Goal: Task Accomplishment & Management: Complete application form

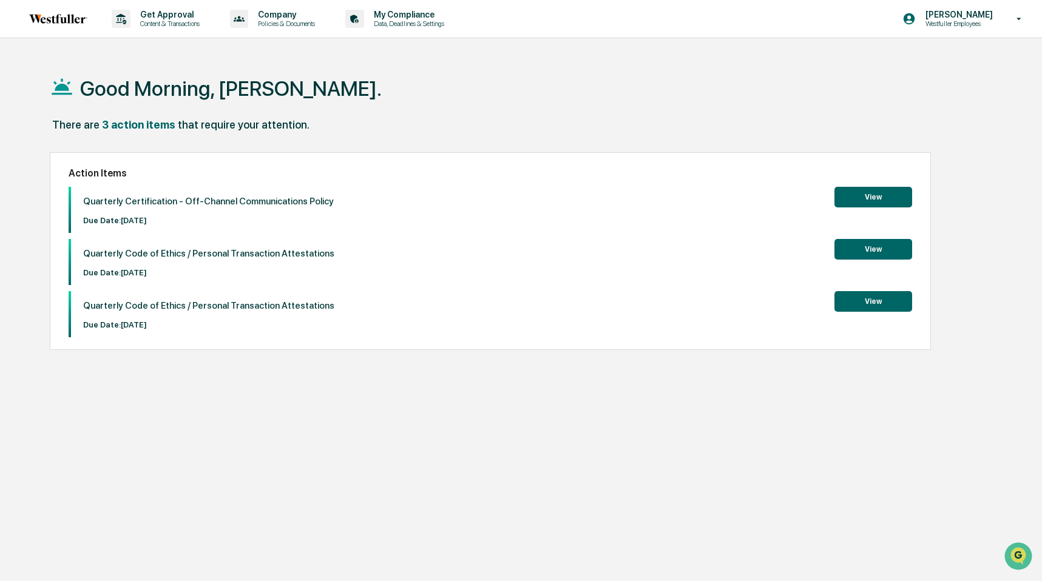
click at [862, 206] on button "View" at bounding box center [873, 197] width 78 height 21
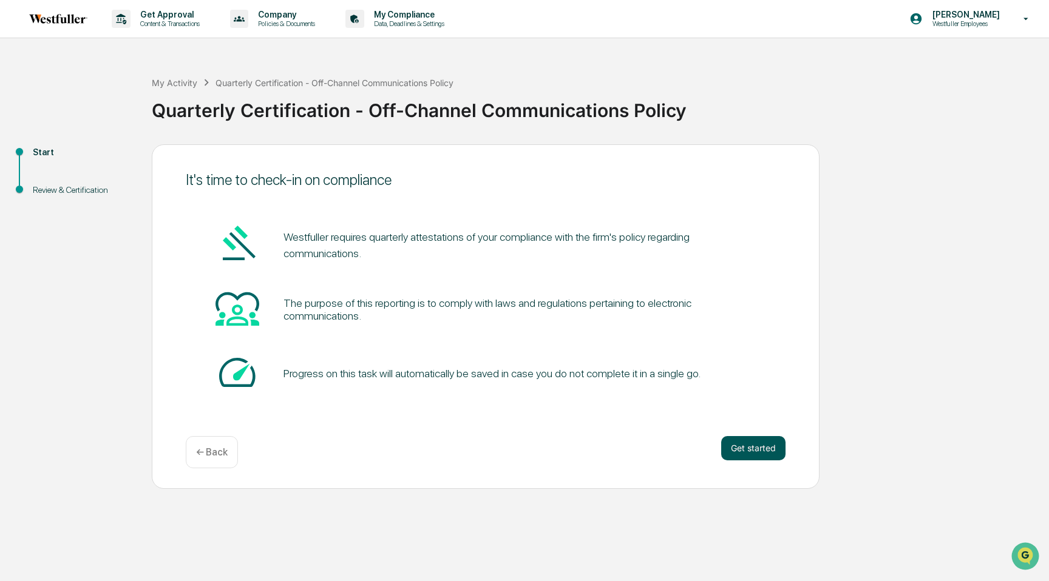
click at [746, 453] on button "Get started" at bounding box center [753, 448] width 64 height 24
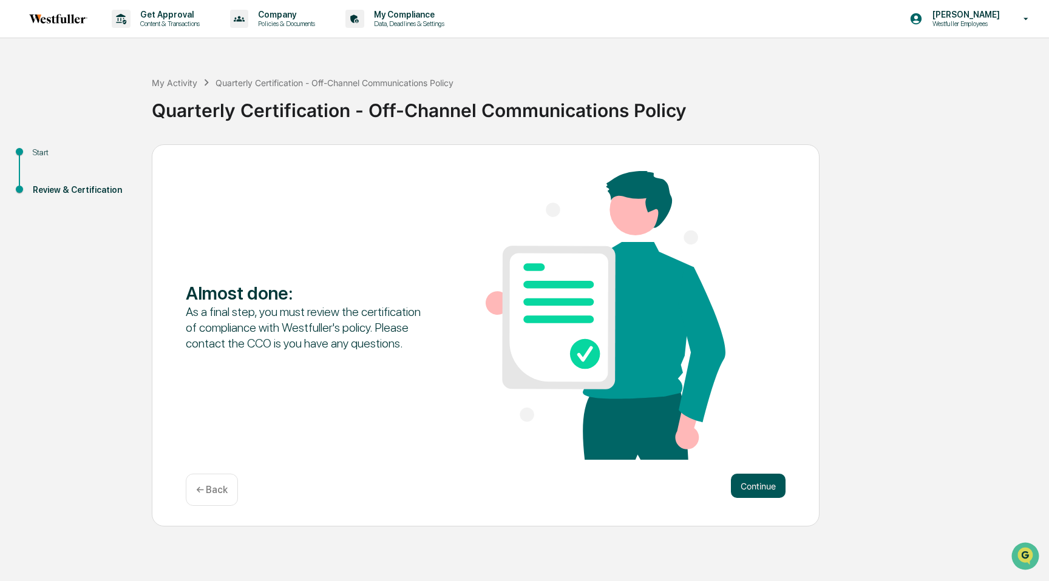
click at [754, 487] on button "Continue" at bounding box center [758, 486] width 55 height 24
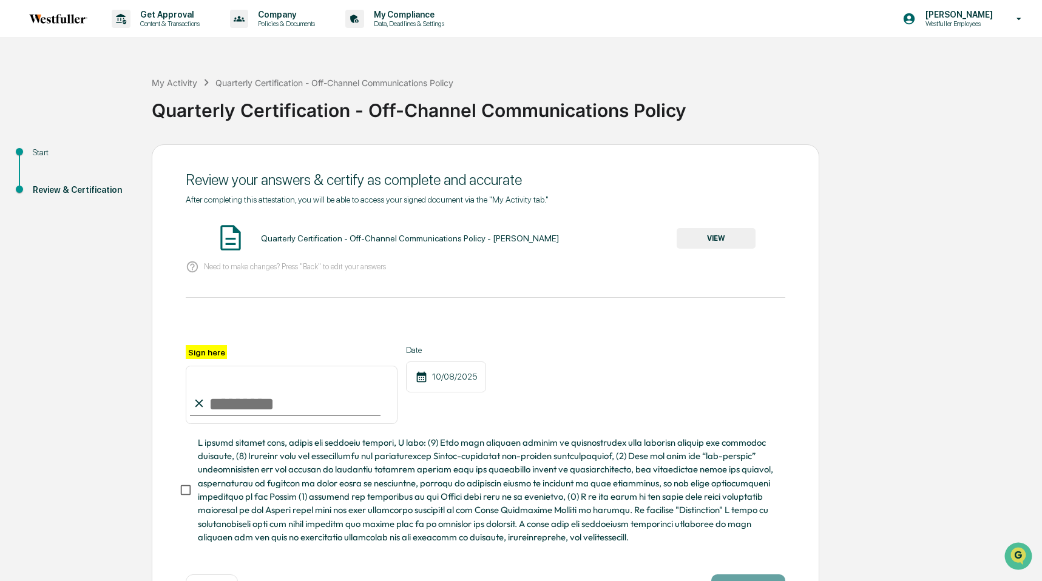
click at [723, 242] on button "VIEW" at bounding box center [716, 238] width 79 height 21
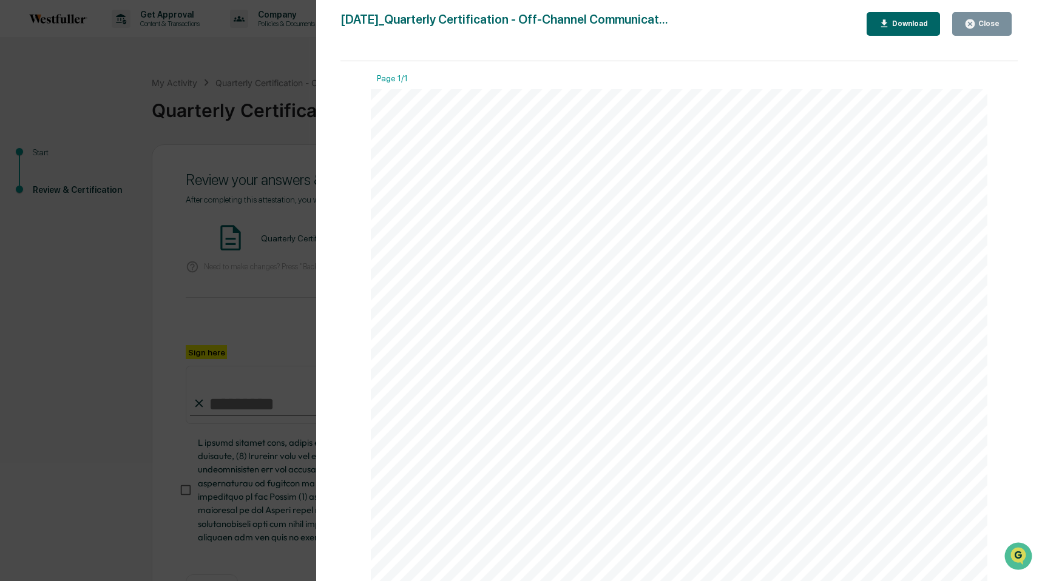
click at [976, 25] on icon "button" at bounding box center [970, 24] width 12 height 12
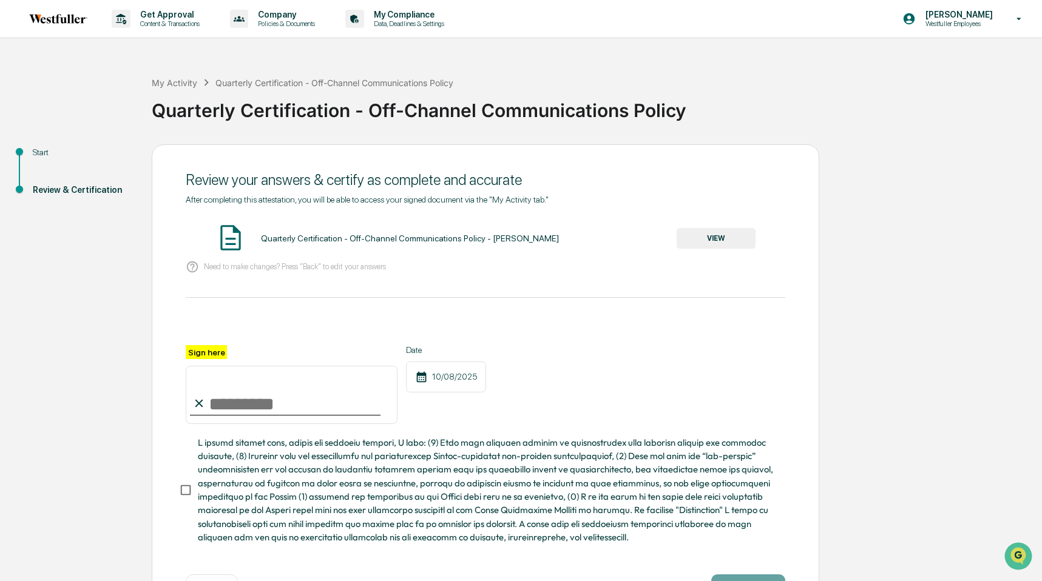
click at [282, 403] on input "Sign here" at bounding box center [292, 395] width 212 height 58
type input "**********"
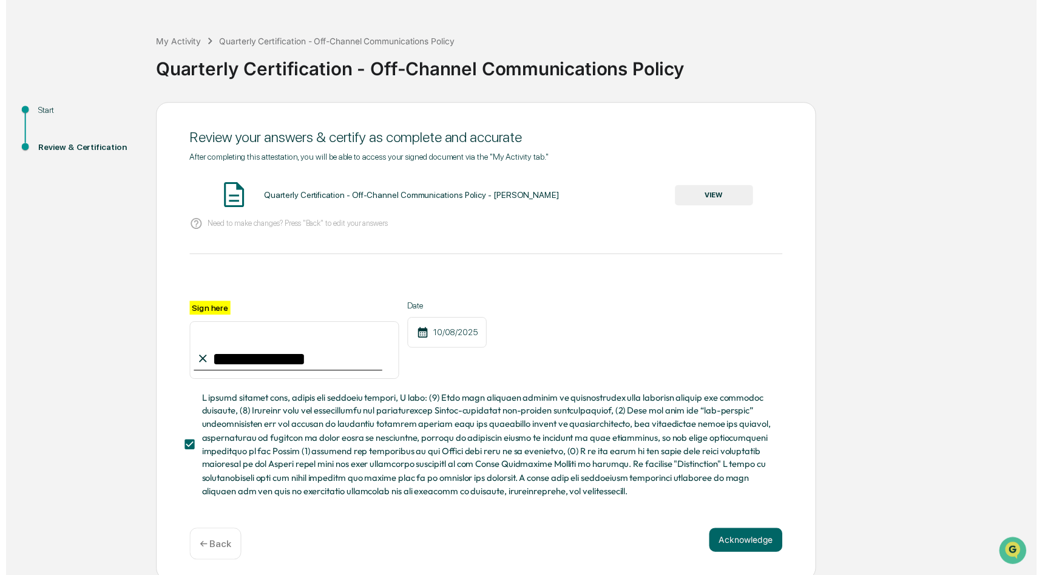
scroll to position [45, 0]
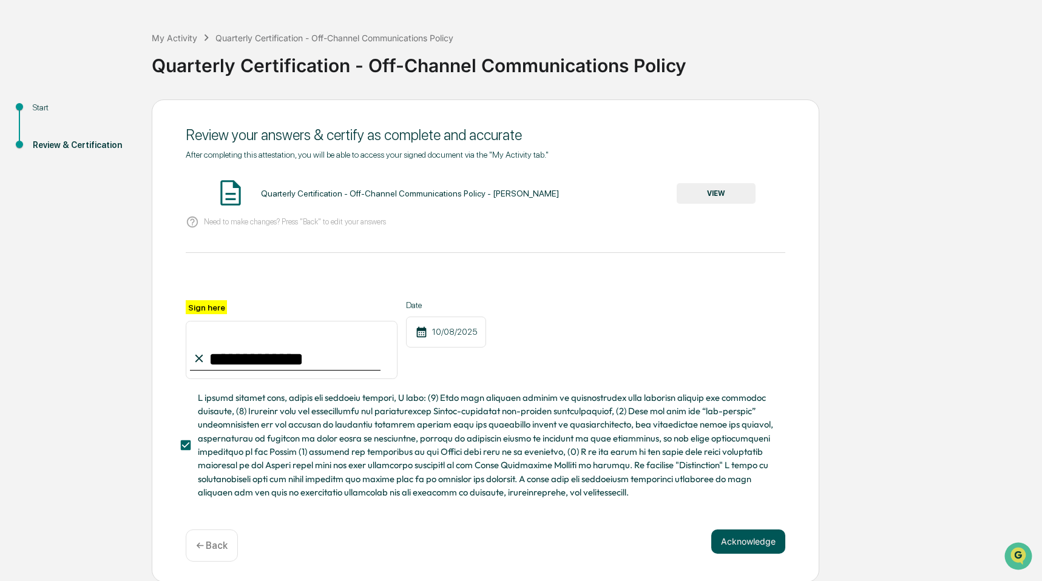
click at [745, 542] on button "Acknowledge" at bounding box center [748, 542] width 74 height 24
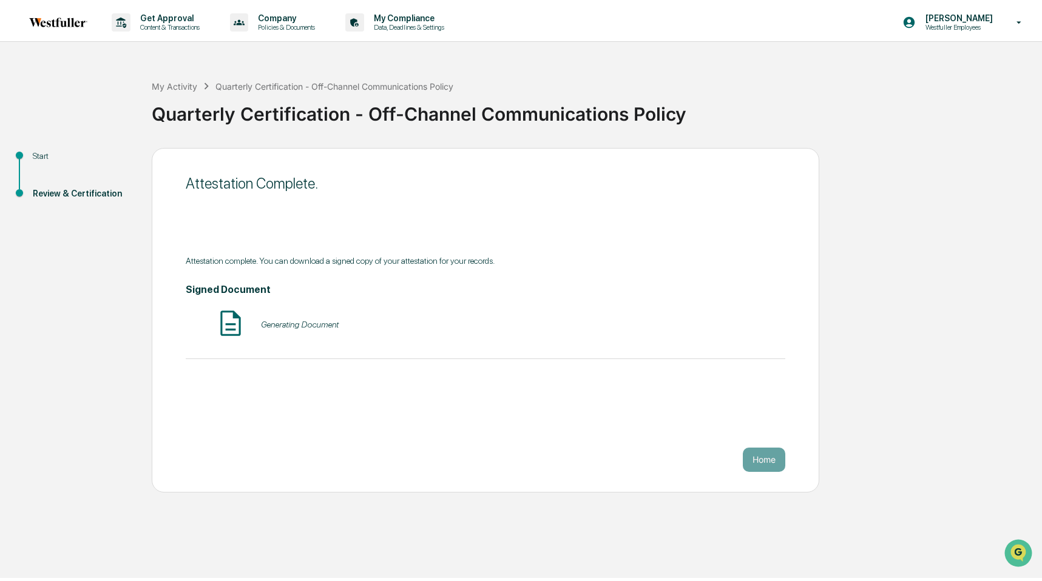
scroll to position [0, 0]
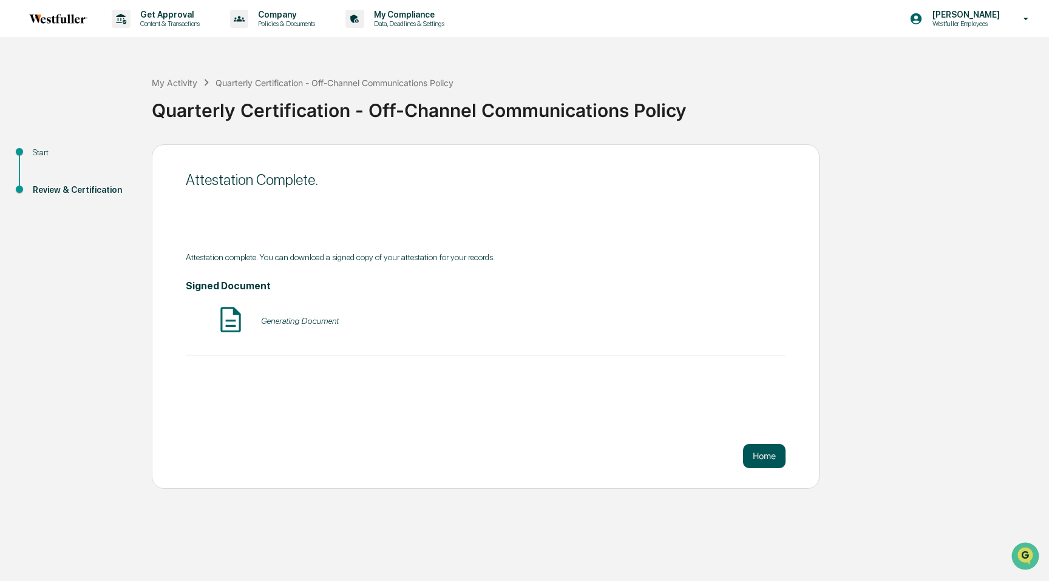
click at [758, 456] on button "Home" at bounding box center [764, 456] width 42 height 24
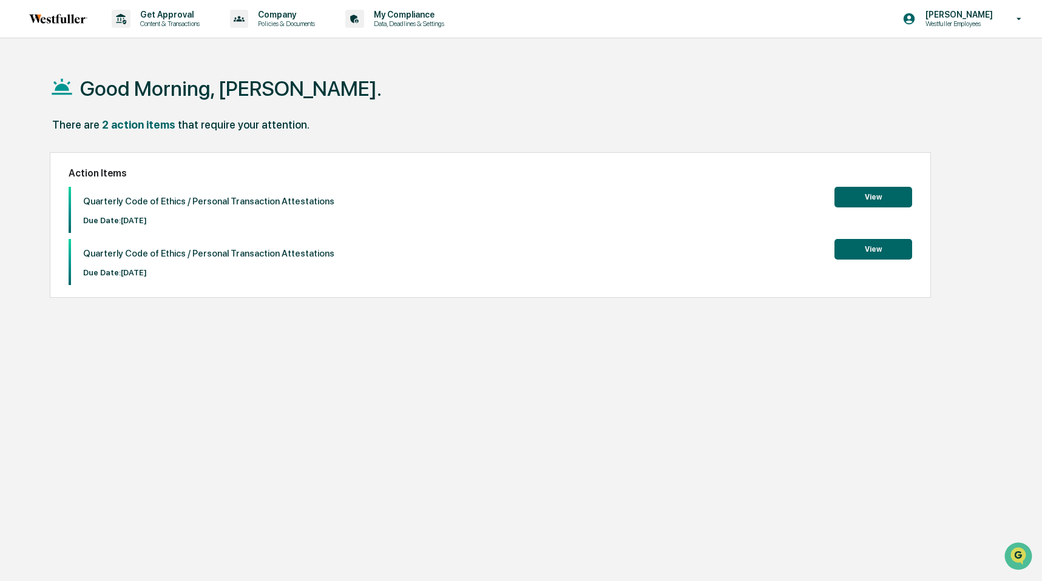
click at [870, 194] on button "View" at bounding box center [873, 197] width 78 height 21
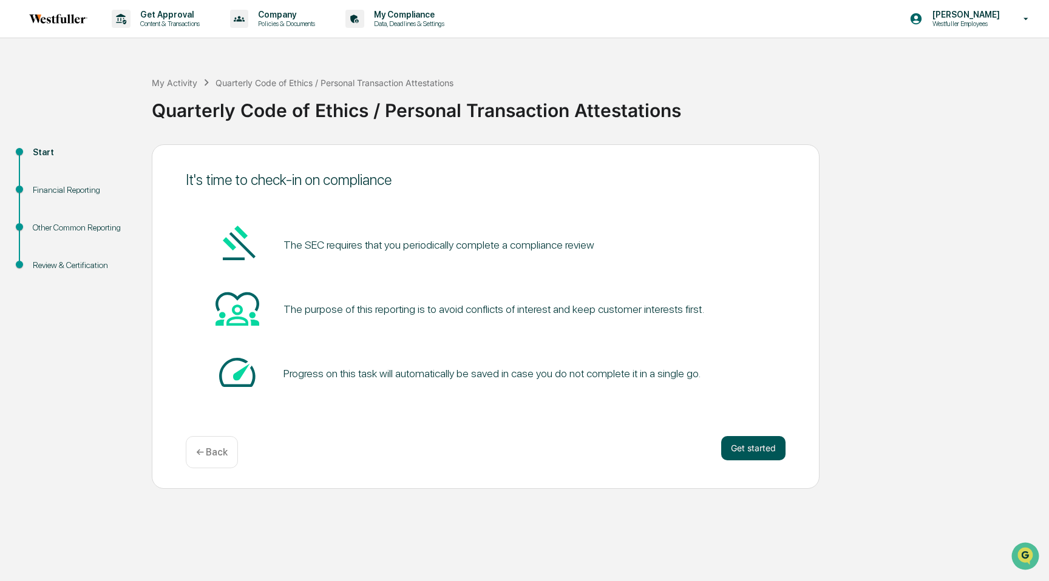
click at [757, 450] on button "Get started" at bounding box center [753, 448] width 64 height 24
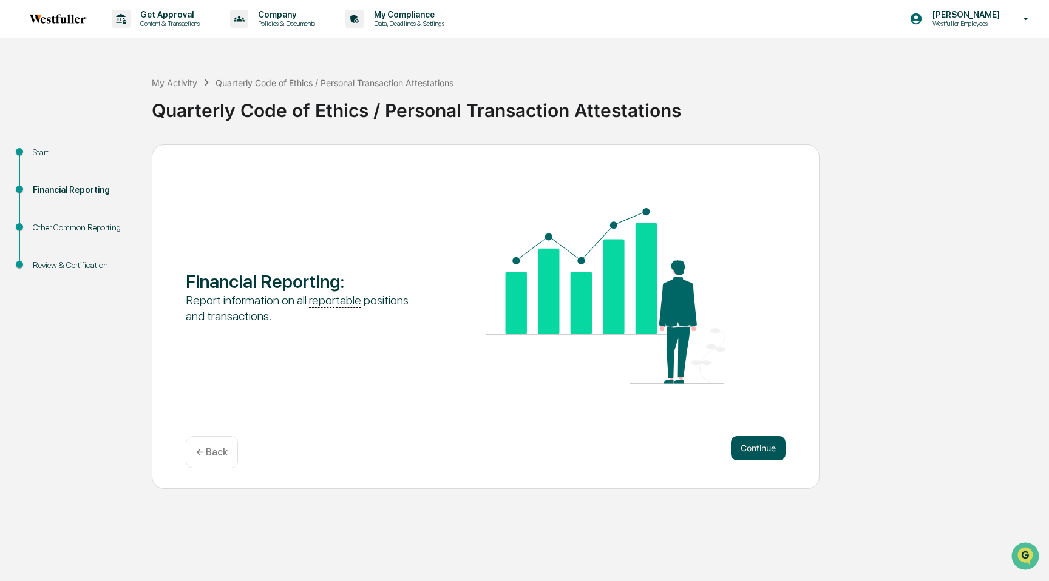
click at [745, 454] on button "Continue" at bounding box center [758, 448] width 55 height 24
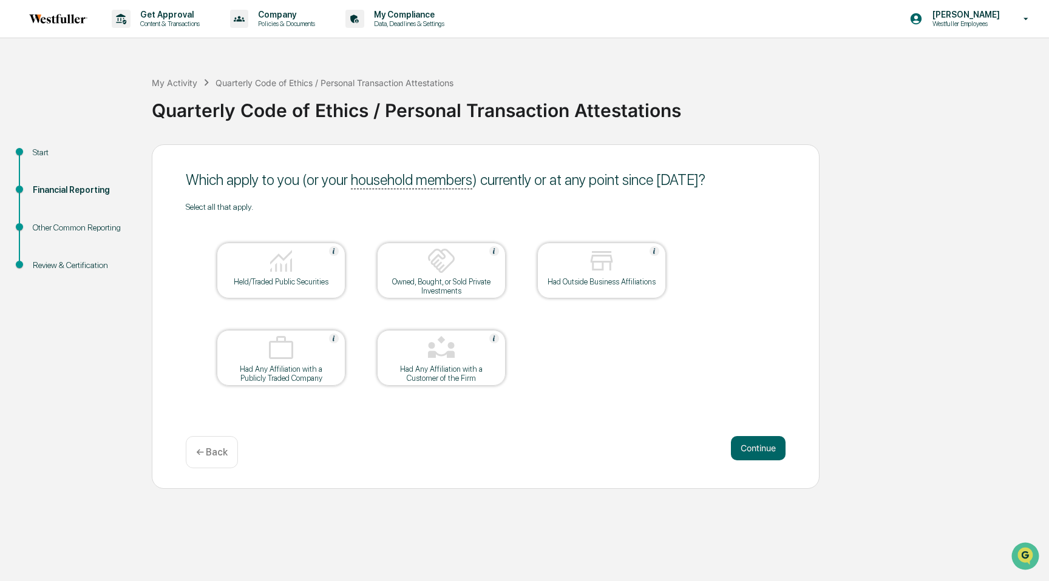
click at [220, 445] on div "← Back" at bounding box center [212, 452] width 52 height 32
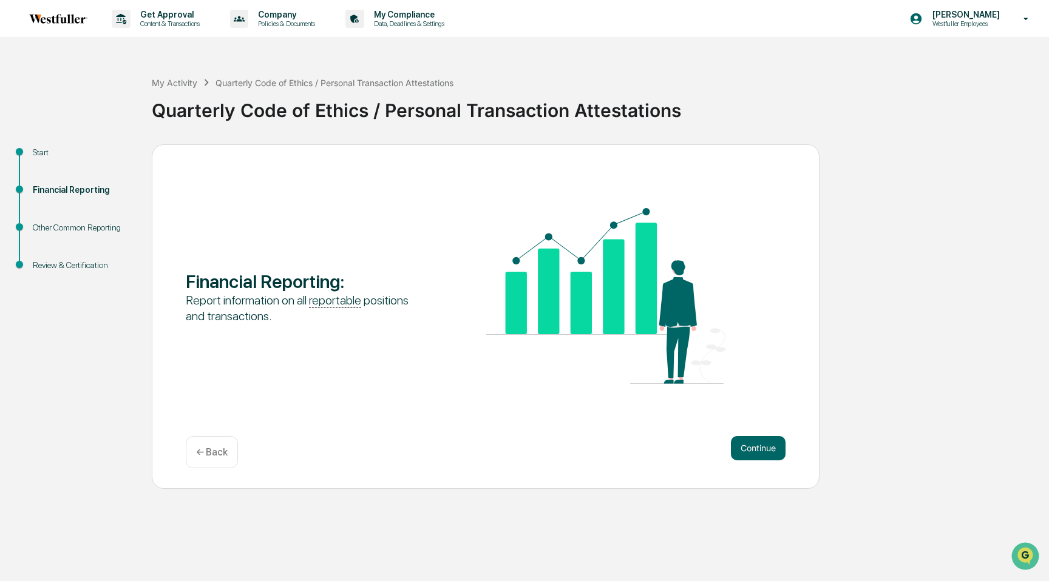
click at [218, 451] on p "← Back" at bounding box center [212, 453] width 32 height 12
